Goal: Information Seeking & Learning: Learn about a topic

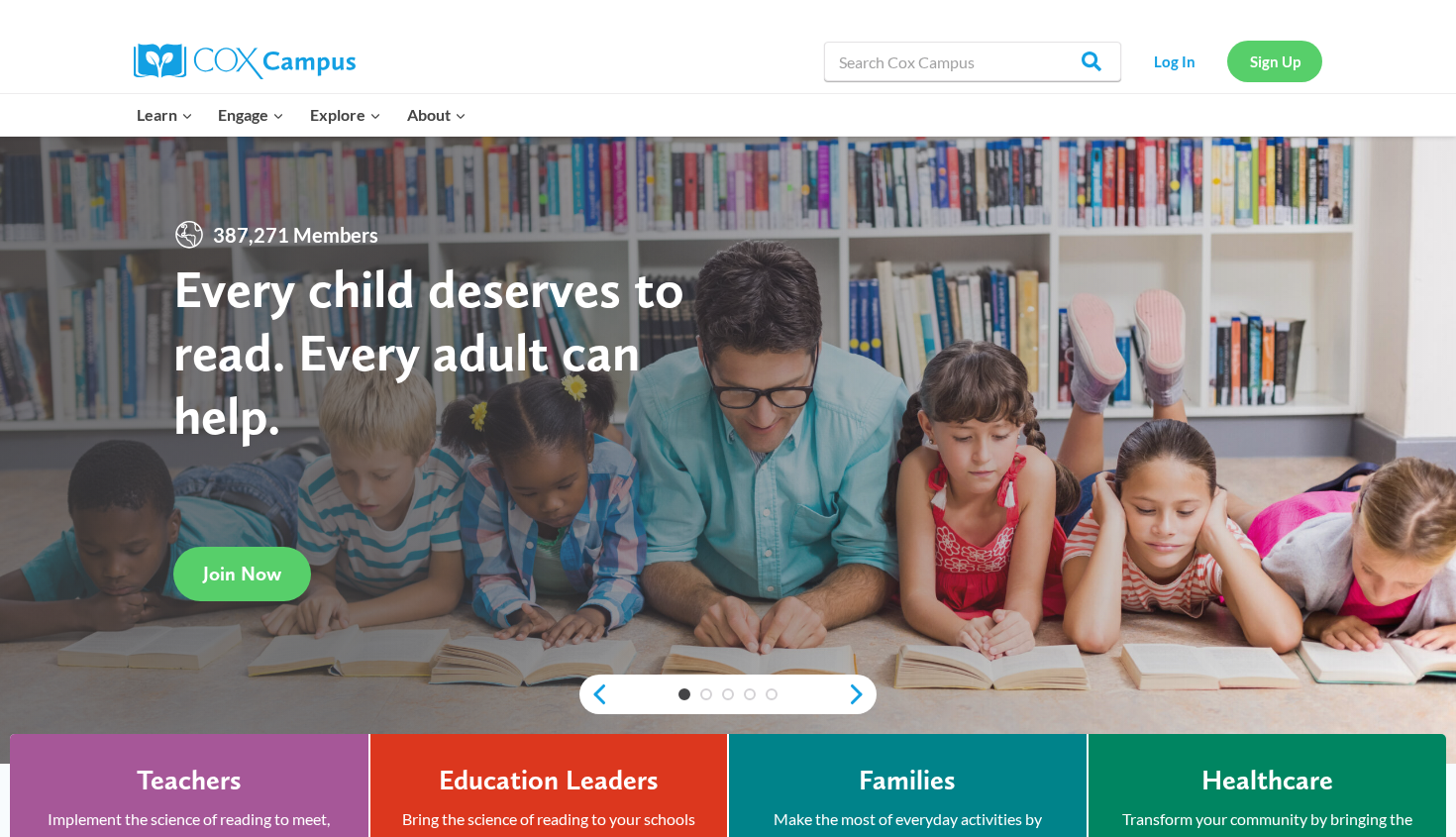
click at [739, 72] on link "Sign Up" at bounding box center [1275, 61] width 95 height 41
click at [739, 53] on link "Log In" at bounding box center [1174, 61] width 87 height 41
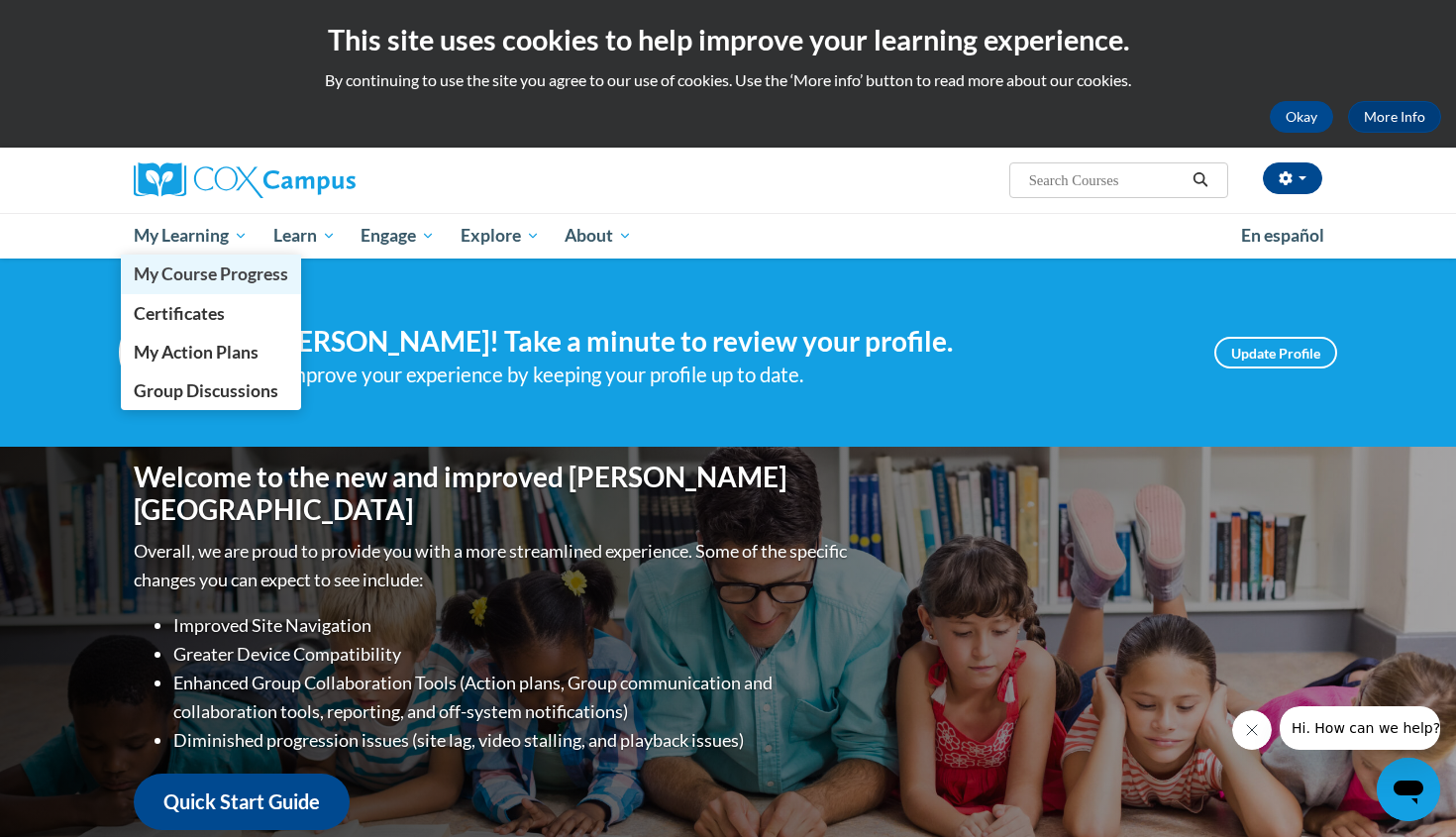
click at [180, 276] on span "My Course Progress" at bounding box center [210, 273] width 154 height 21
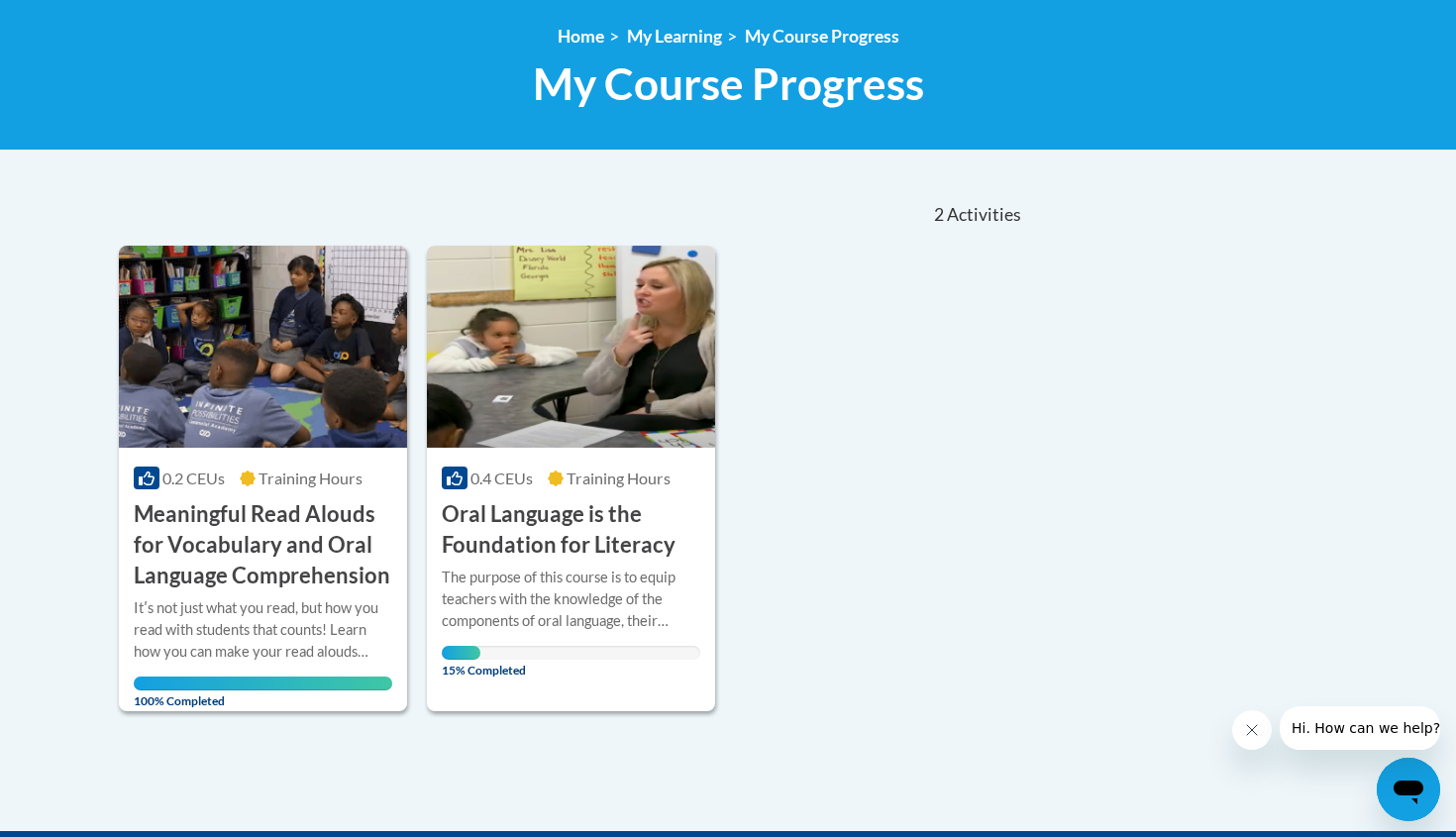
scroll to position [261, 0]
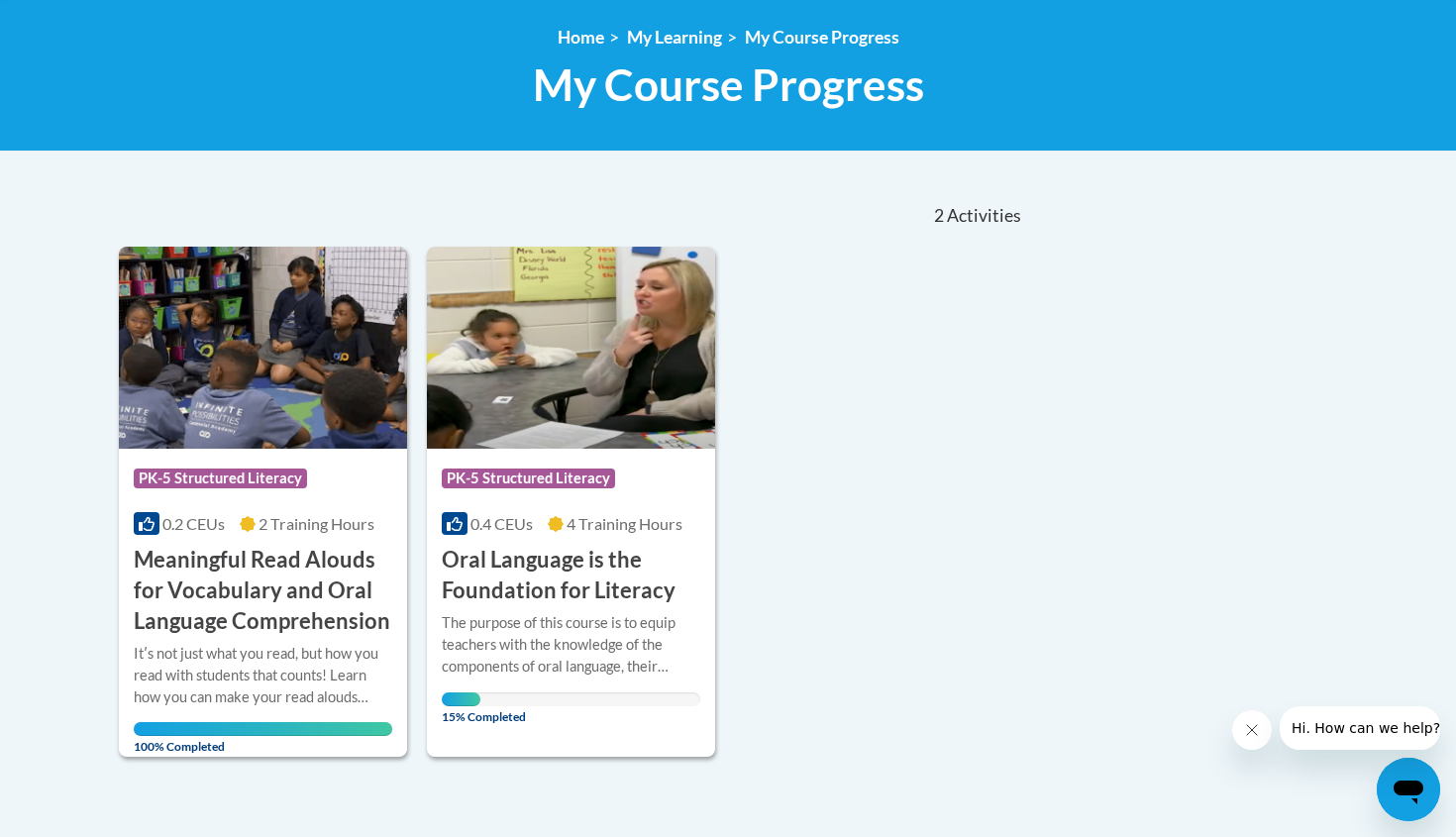
click at [537, 546] on h3 "Oral Language is the Foundation for Literacy" at bounding box center [571, 576] width 259 height 62
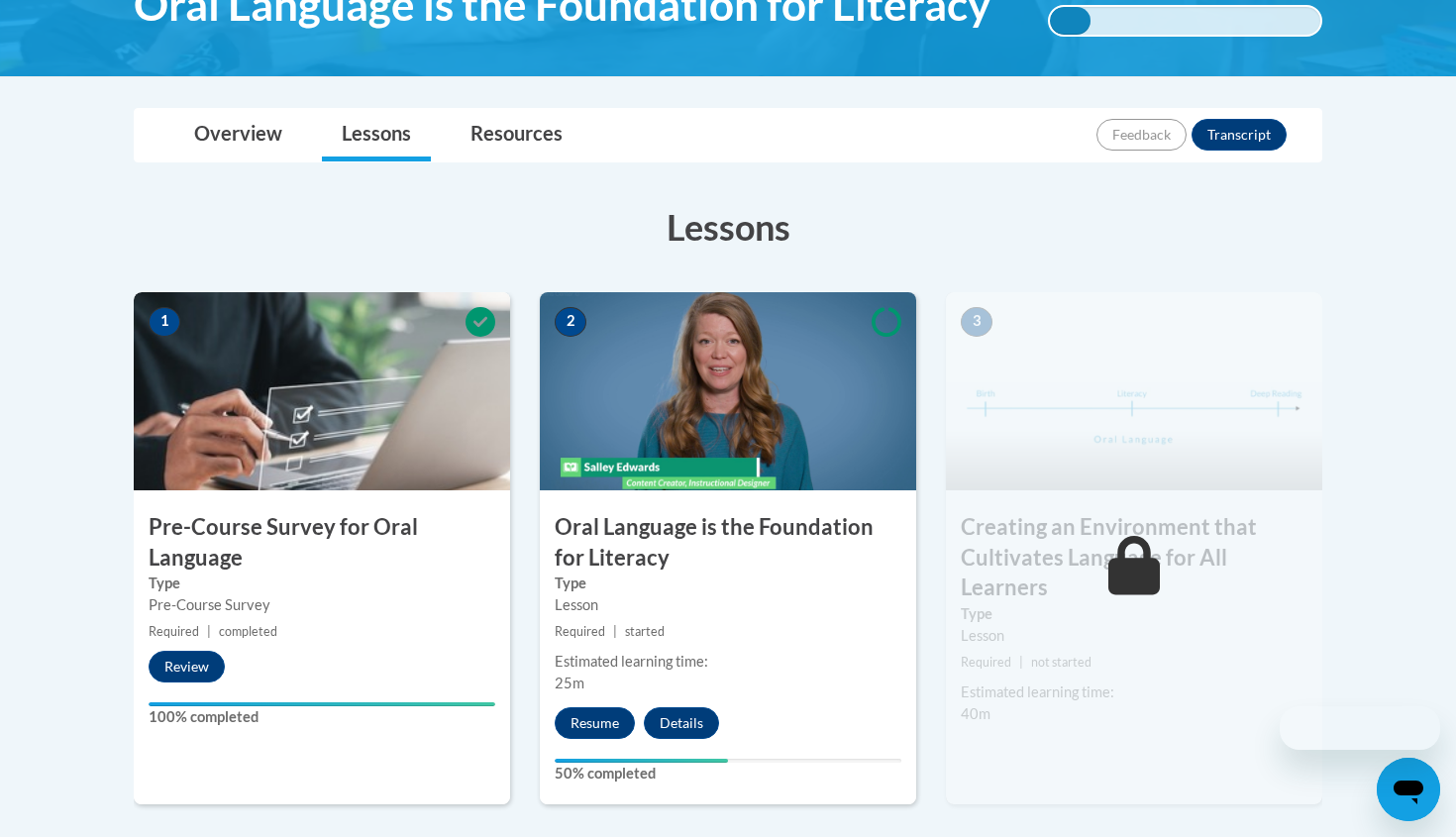
scroll to position [375, 0]
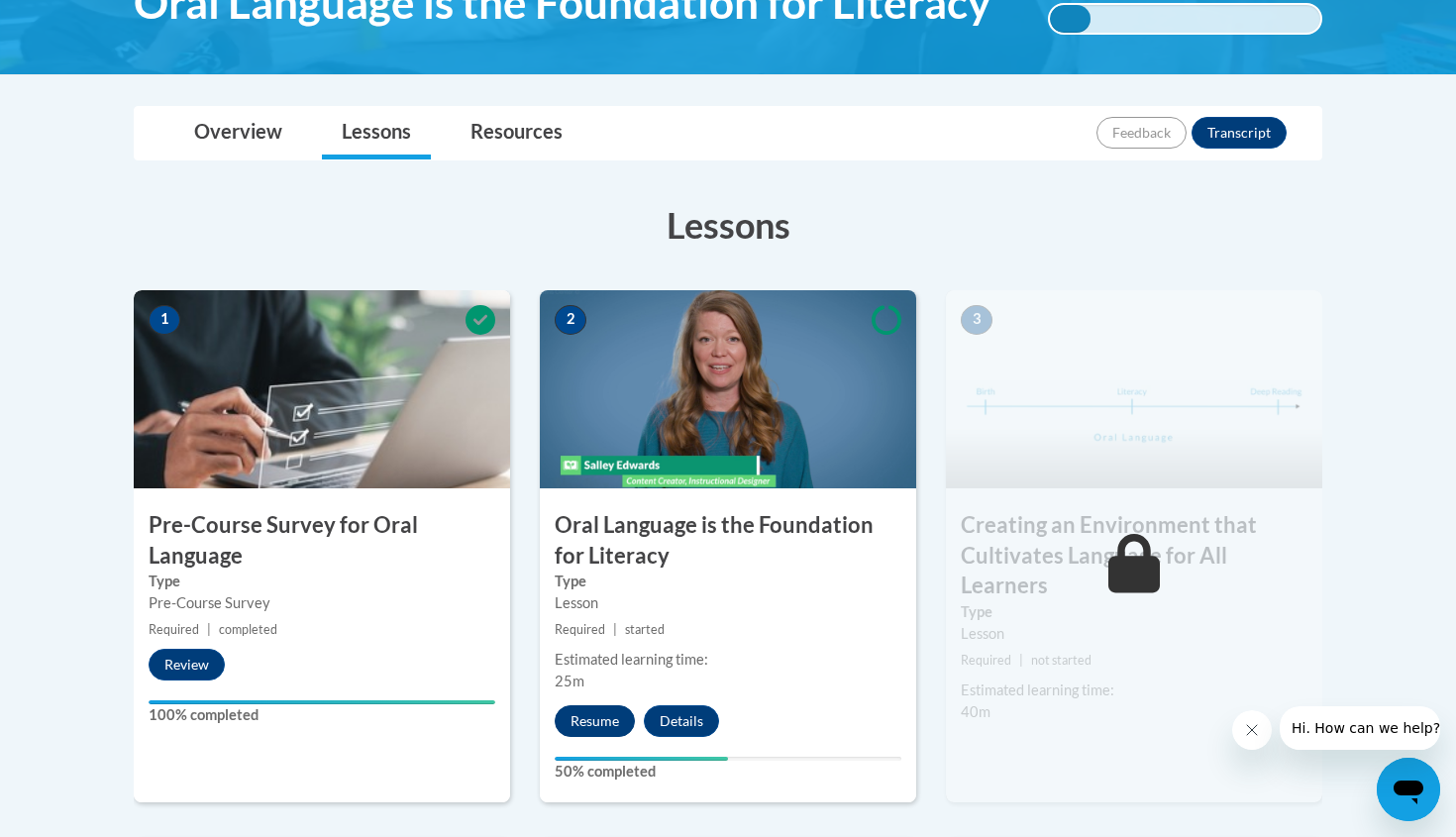
click at [601, 711] on button "Resume" at bounding box center [595, 721] width 81 height 32
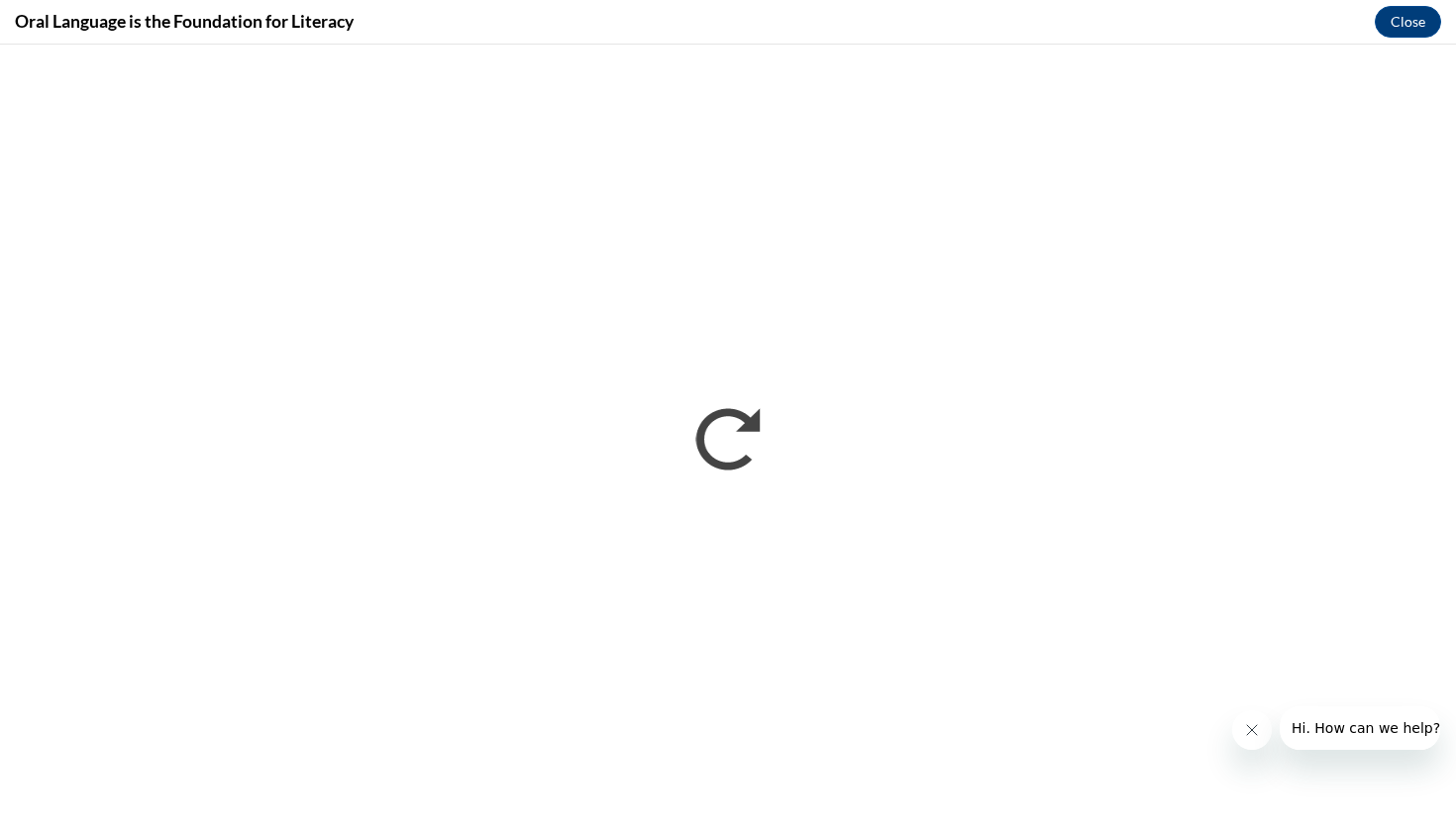
scroll to position [0, 0]
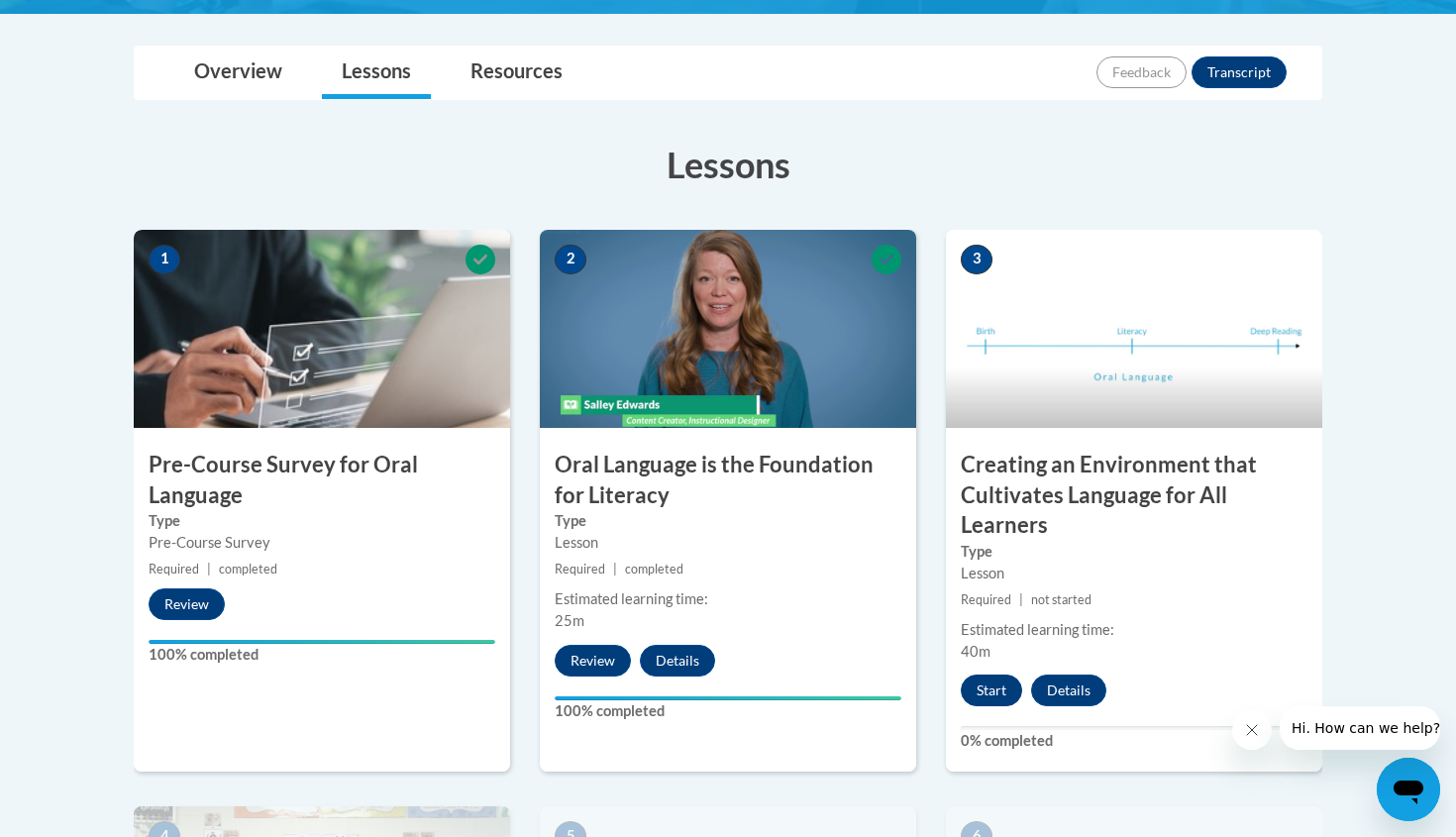
click at [983, 686] on button "Start" at bounding box center [992, 690] width 62 height 32
